Goal: Information Seeking & Learning: Learn about a topic

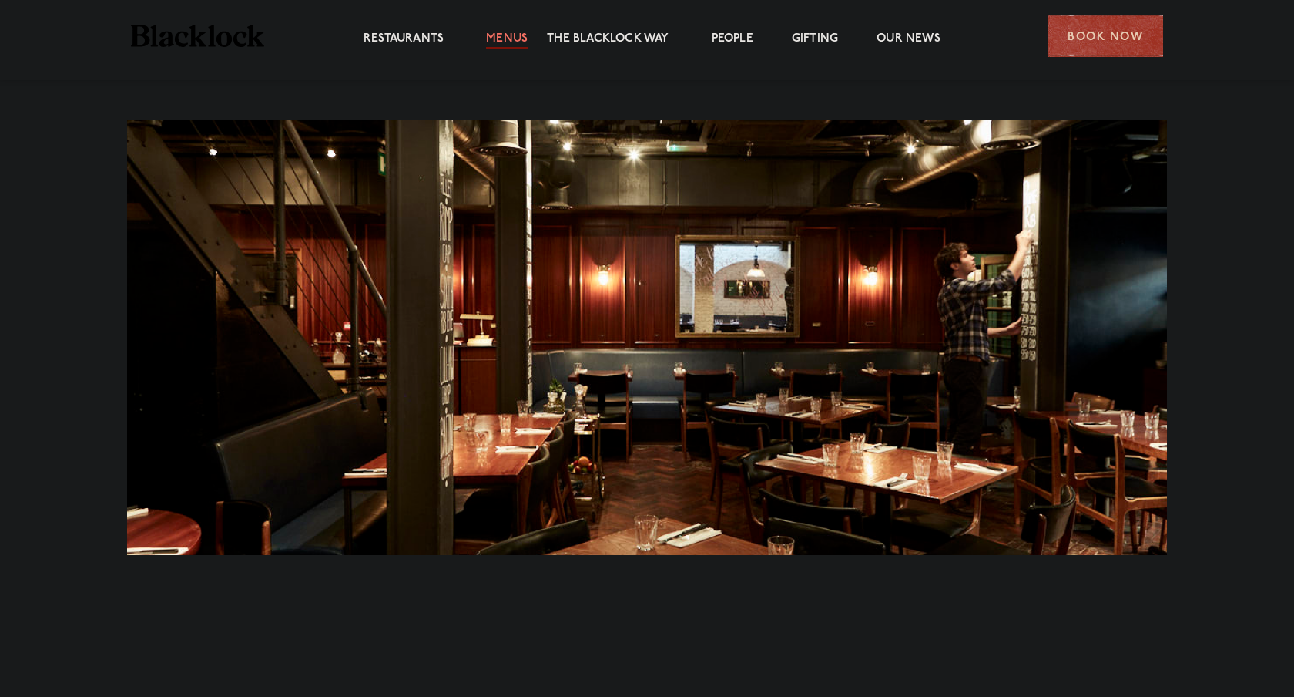
click at [519, 33] on link "Menus" at bounding box center [507, 40] width 42 height 17
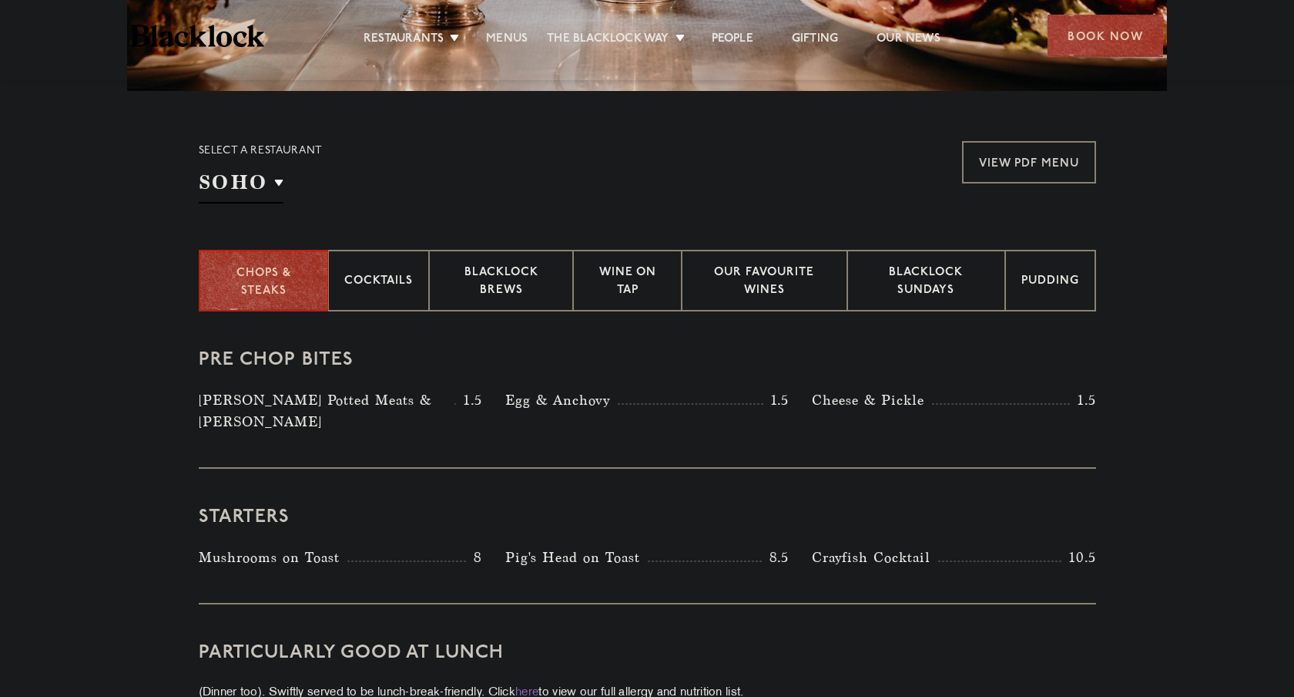
scroll to position [468, 0]
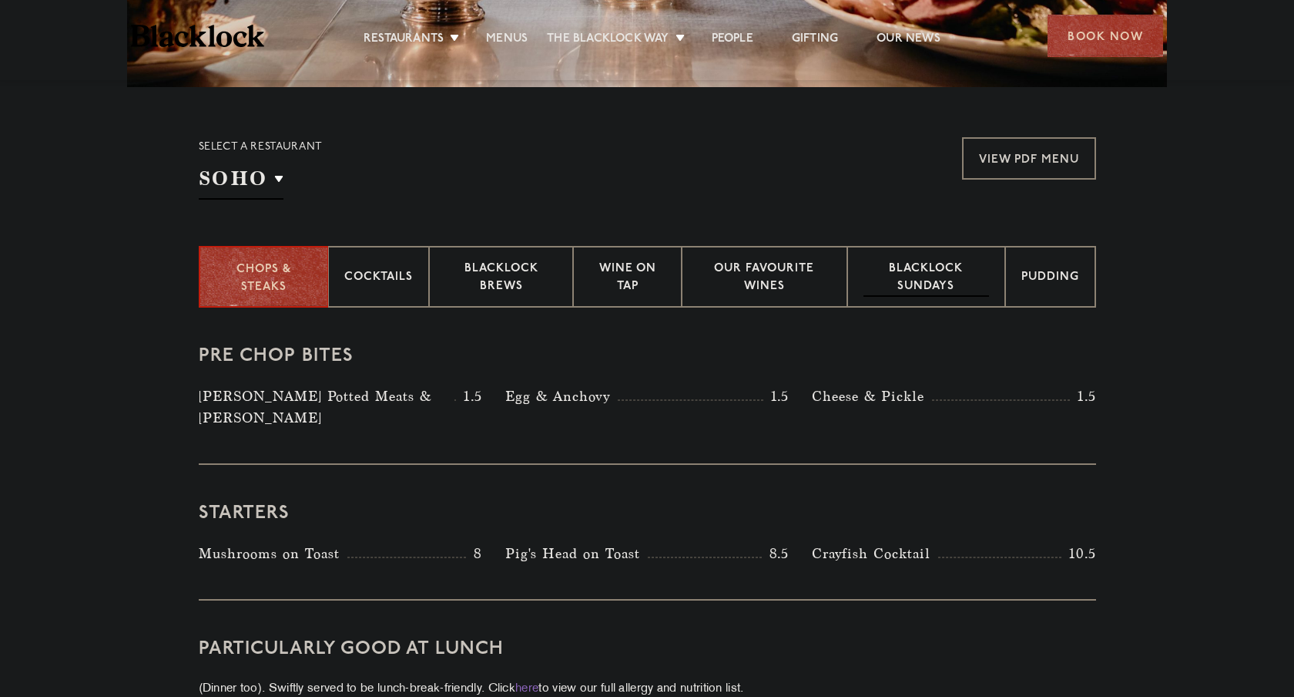
click at [935, 282] on p "Blacklock Sundays" at bounding box center [926, 278] width 125 height 36
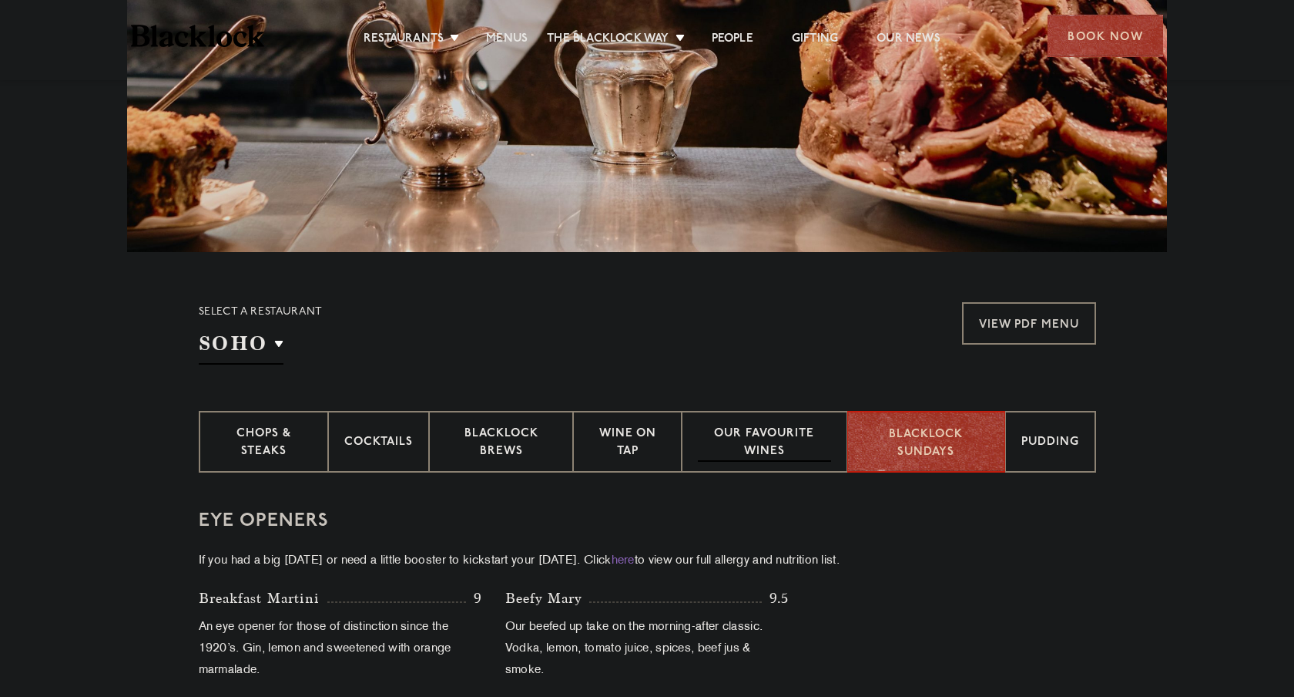
scroll to position [304, 0]
click at [257, 437] on p "Chops & Steaks" at bounding box center [263, 443] width 96 height 36
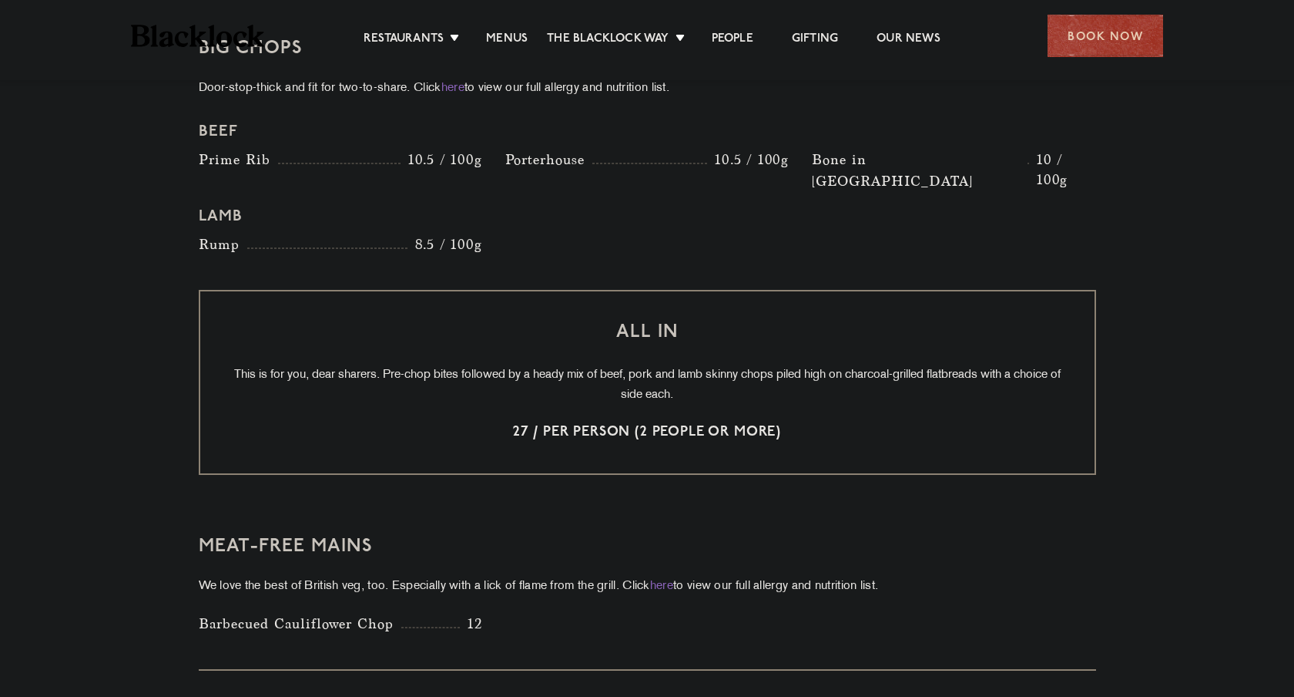
scroll to position [1804, 0]
